Goal: Task Accomplishment & Management: Use online tool/utility

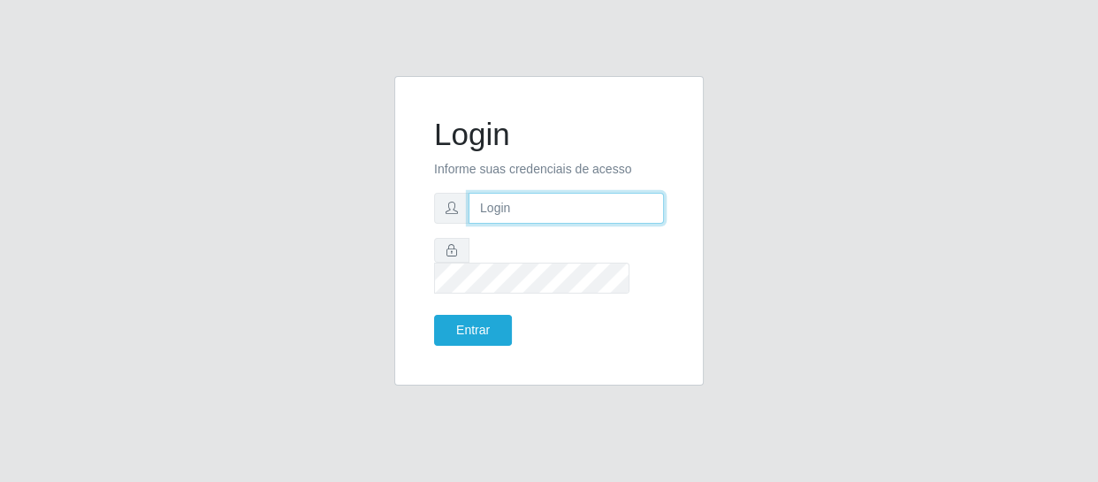
click at [619, 217] on input "text" at bounding box center [566, 208] width 195 height 31
type input "[EMAIL_ADDRESS][DOMAIN_NAME]"
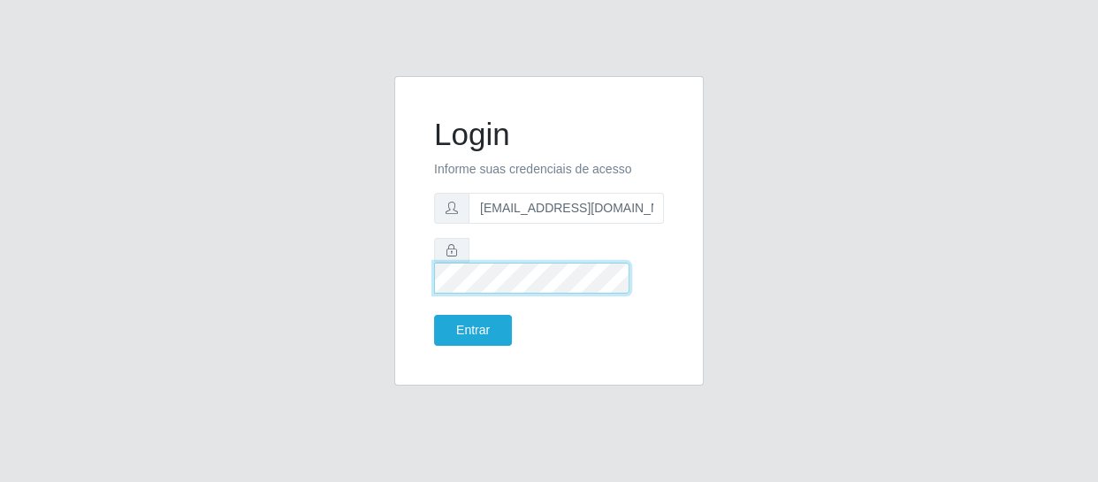
click at [434, 315] on button "Entrar" at bounding box center [473, 330] width 78 height 31
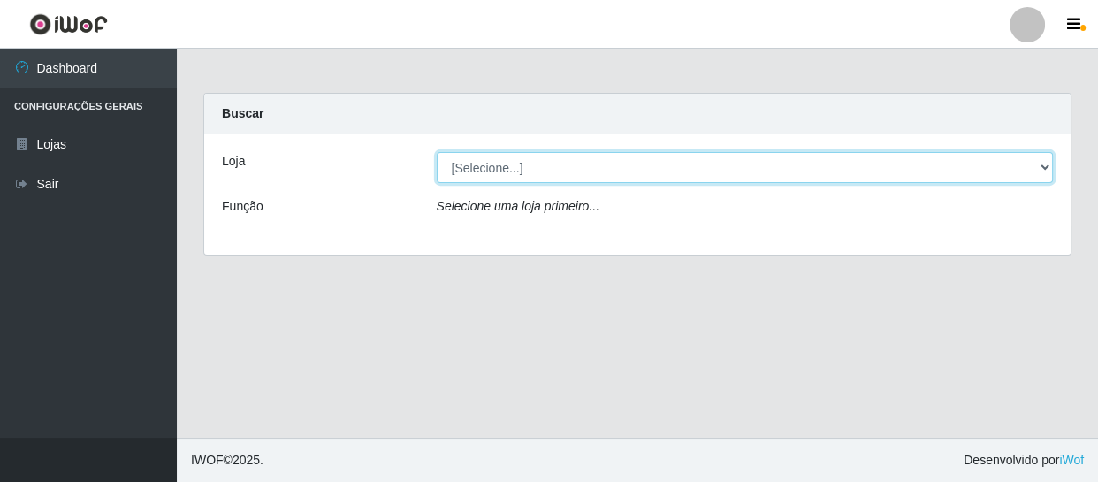
click at [1038, 165] on select "[Selecione...] SuperFácil Atacado - São Gonçalo do Amarante" at bounding box center [745, 167] width 617 height 31
select select "408"
click at [437, 152] on select "[Selecione...] SuperFácil Atacado - São Gonçalo do Amarante" at bounding box center [745, 167] width 617 height 31
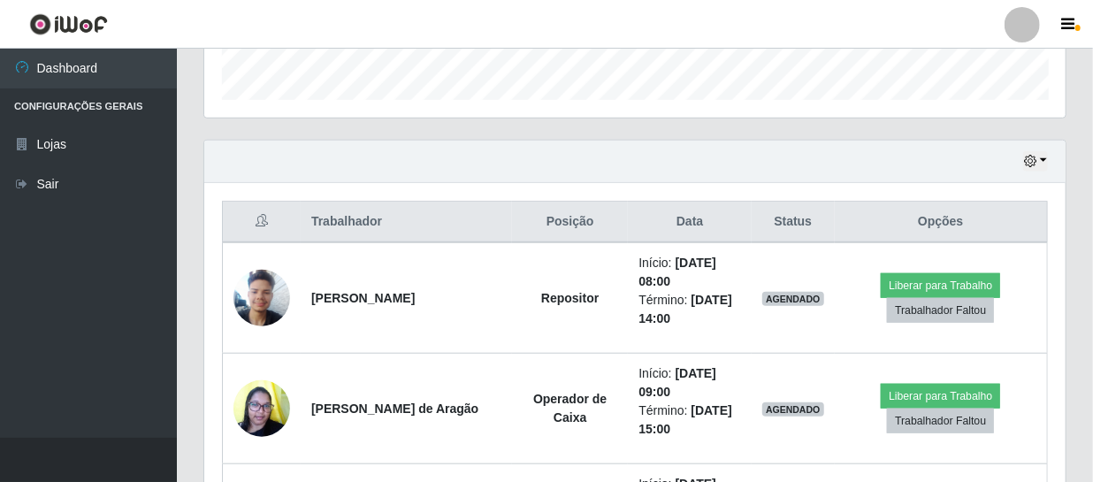
scroll to position [562, 0]
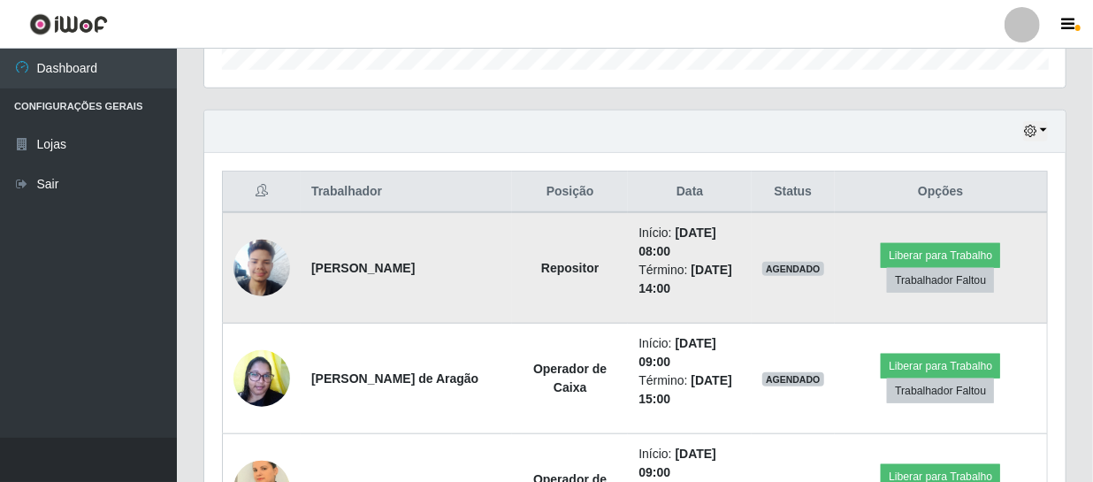
click at [454, 245] on td "[PERSON_NAME]" at bounding box center [406, 267] width 211 height 111
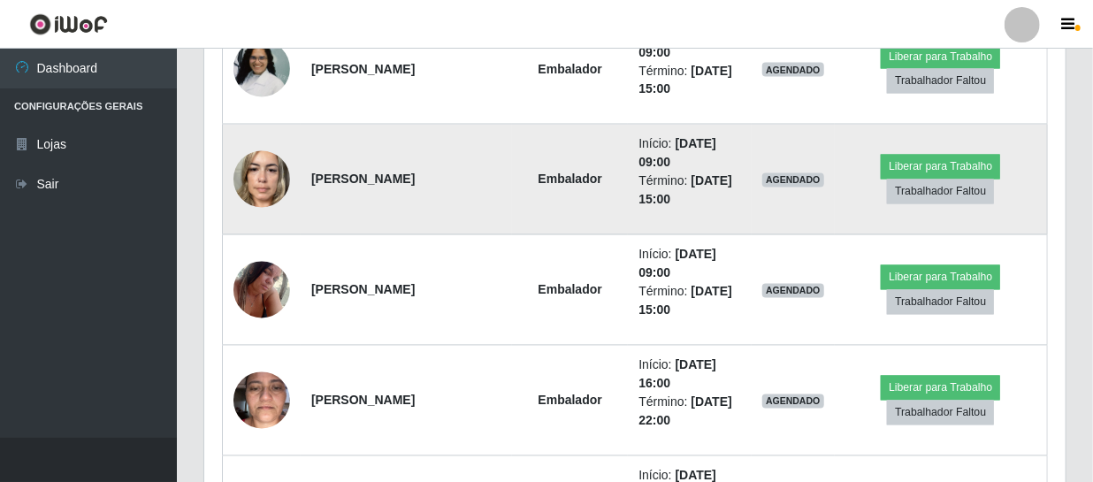
scroll to position [1446, 0]
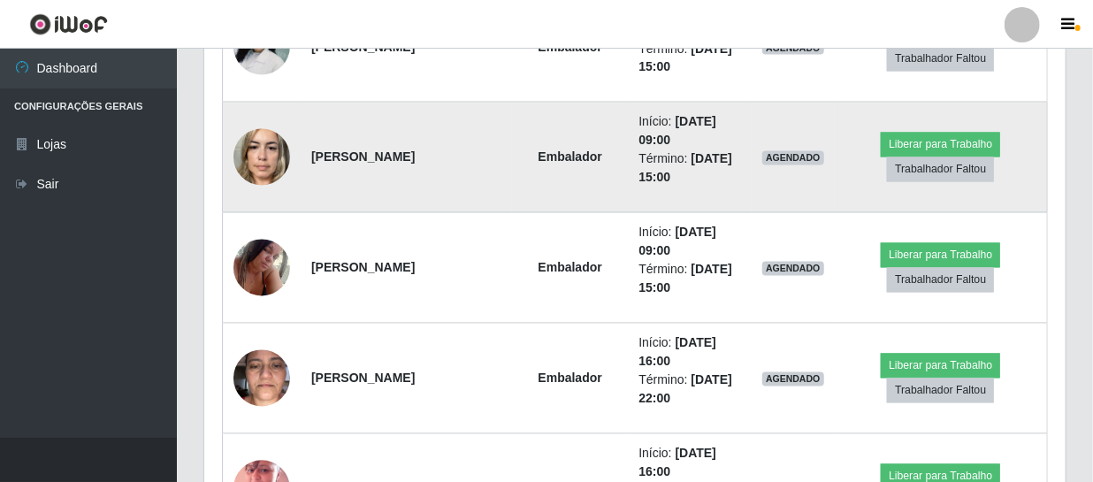
click at [266, 157] on img at bounding box center [261, 156] width 57 height 75
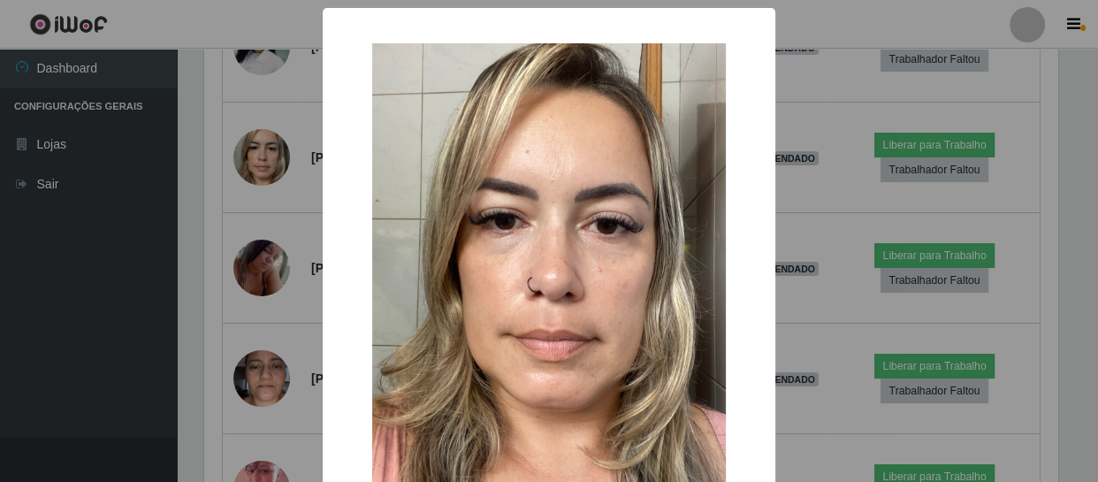
click at [825, 113] on div "× OK Cancel" at bounding box center [549, 241] width 1098 height 482
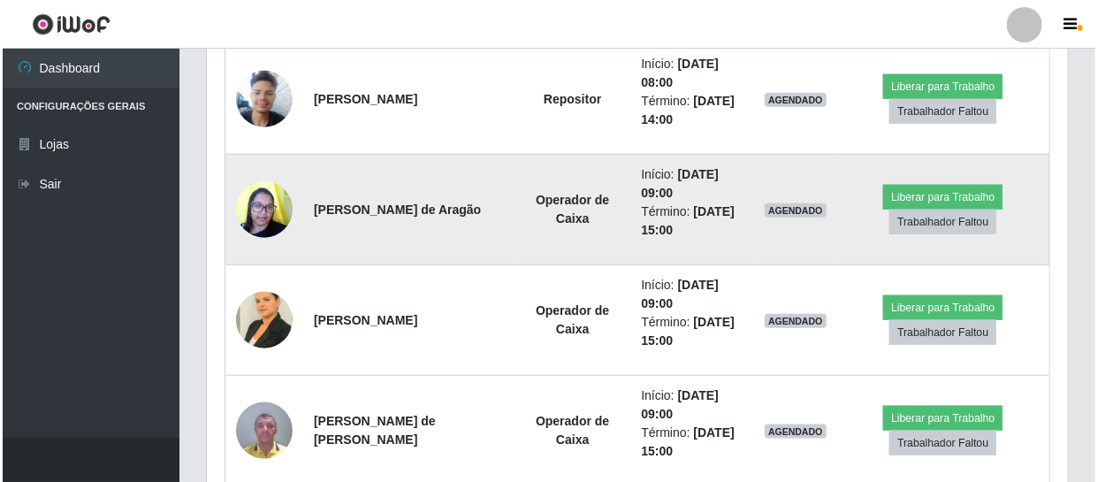
scroll to position [643, 0]
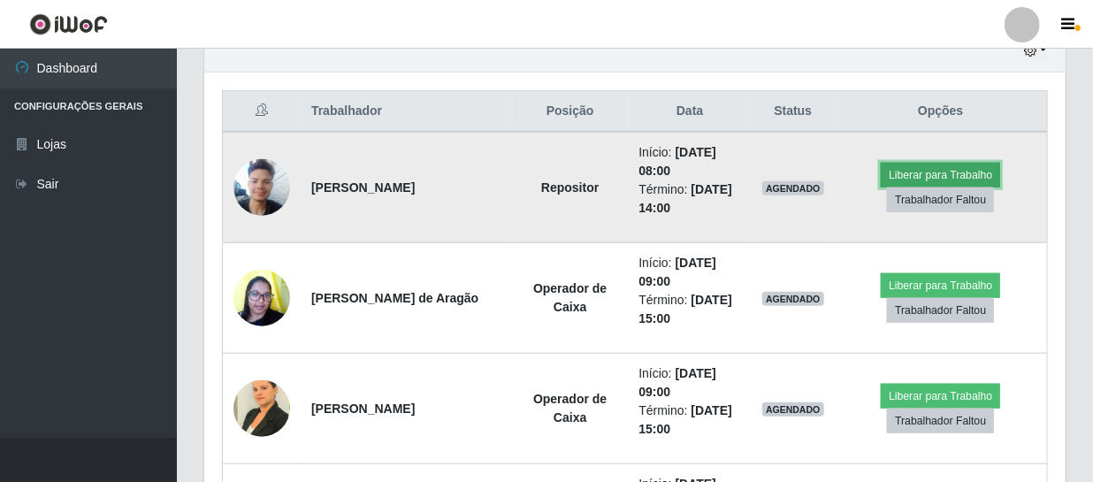
click at [969, 167] on button "Liberar para Trabalho" at bounding box center [940, 175] width 119 height 25
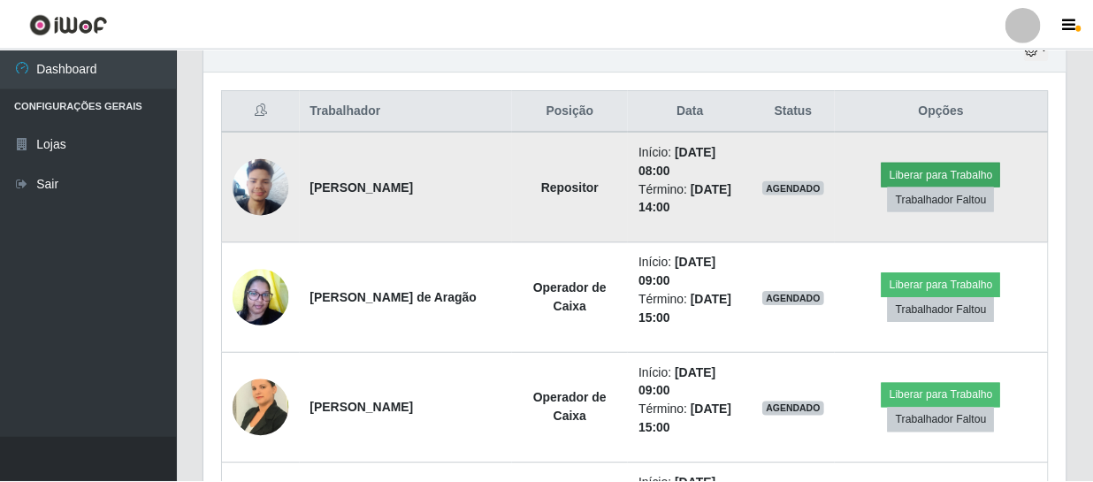
scroll to position [367, 853]
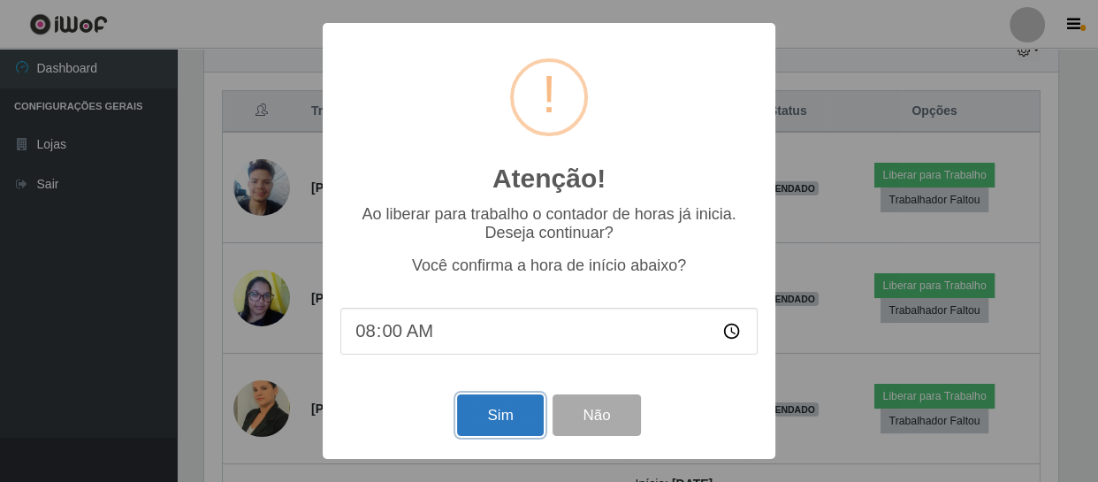
click at [481, 415] on button "Sim" at bounding box center [500, 415] width 86 height 42
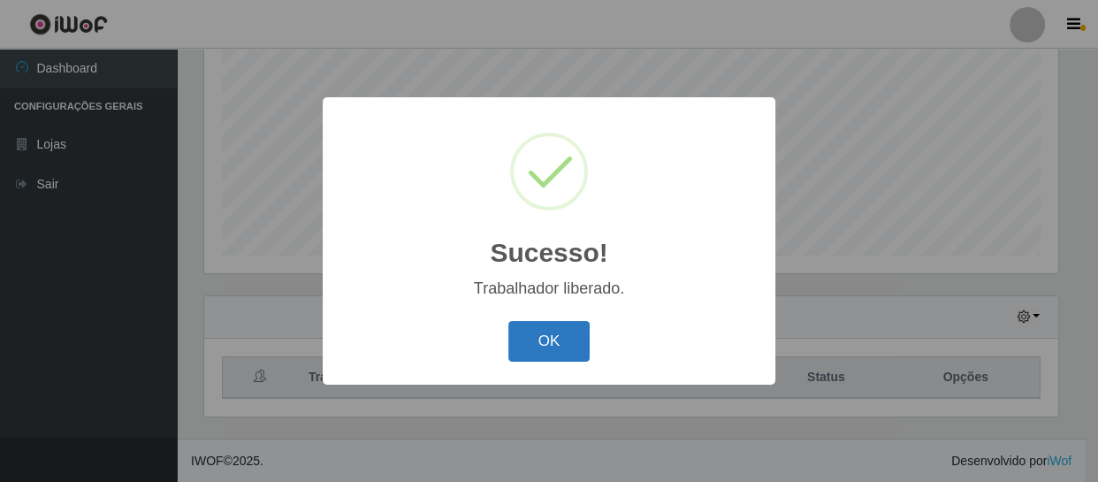
click at [560, 324] on button "OK" at bounding box center [549, 342] width 82 height 42
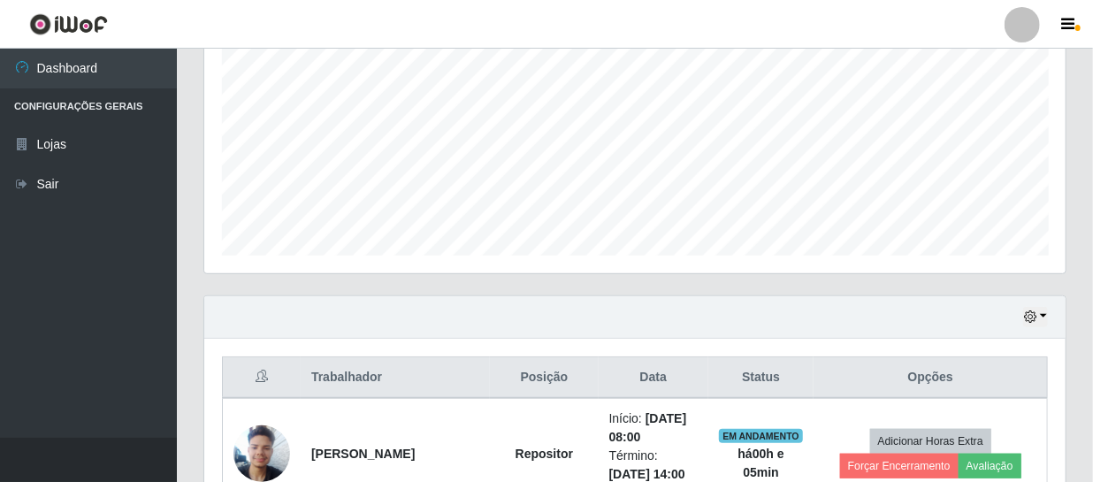
scroll to position [296, 0]
